Goal: Information Seeking & Learning: Understand process/instructions

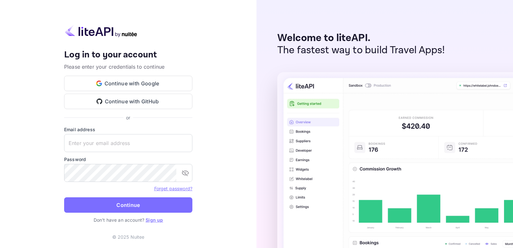
click at [118, 83] on button "Continue with Google" at bounding box center [128, 83] width 128 height 15
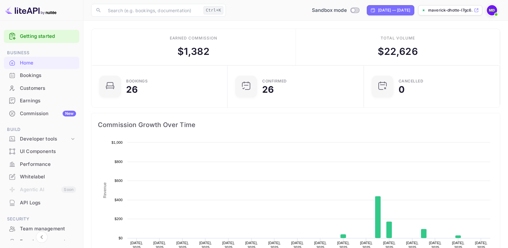
scroll to position [6, 6]
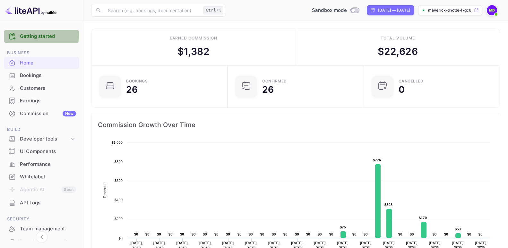
click at [30, 35] on link "Getting started" at bounding box center [48, 36] width 56 height 7
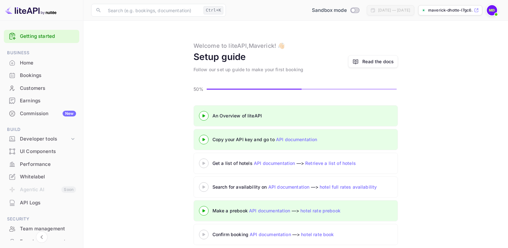
click at [372, 61] on div "Read the docs" at bounding box center [377, 61] width 31 height 7
